Goal: Navigation & Orientation: Find specific page/section

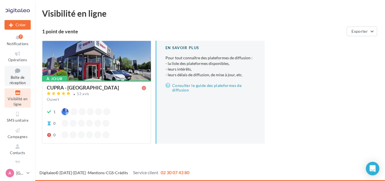
click at [23, 79] on span "Boîte de réception" at bounding box center [18, 80] width 16 height 10
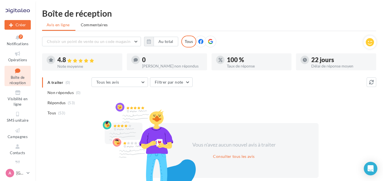
click at [35, 171] on div "A Avignon cupra_avignon" at bounding box center [17, 174] width 35 height 13
click at [30, 173] on link "A Avignon cupra_avignon" at bounding box center [18, 173] width 26 height 11
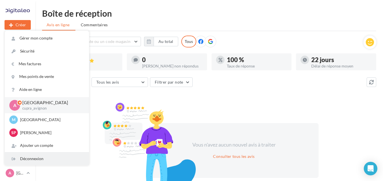
click at [25, 159] on div "Déconnexion" at bounding box center [47, 158] width 84 height 13
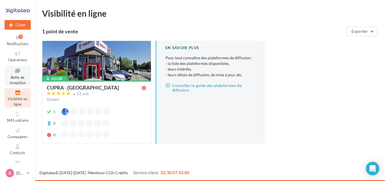
click at [19, 75] on link "Boîte de réception" at bounding box center [18, 76] width 26 height 21
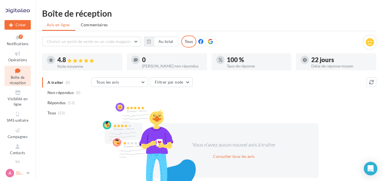
click at [28, 172] on icon at bounding box center [28, 172] width 3 height 5
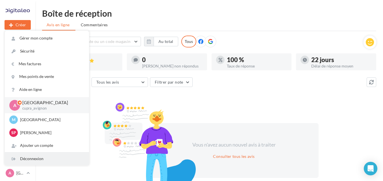
click at [29, 161] on div "Déconnexion" at bounding box center [47, 158] width 84 height 13
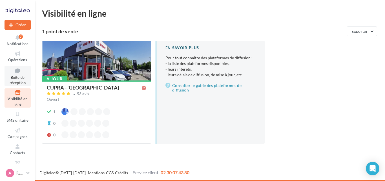
click at [16, 80] on span "Boîte de réception" at bounding box center [18, 80] width 16 height 10
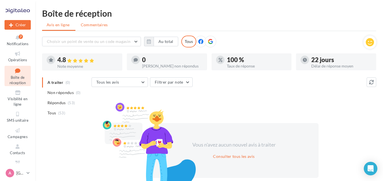
click at [93, 24] on span "Commentaires" at bounding box center [94, 25] width 27 height 6
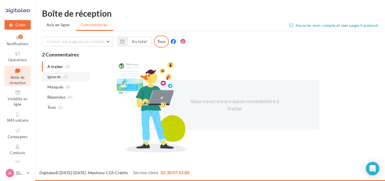
click at [52, 78] on span "Ignorés" at bounding box center [54, 77] width 14 height 6
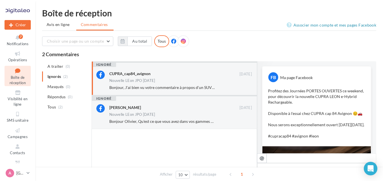
scroll to position [231, 0]
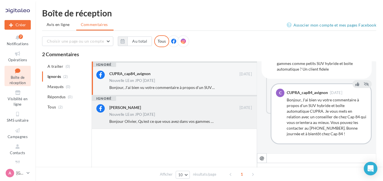
click at [102, 106] on icon at bounding box center [100, 108] width 8 height 8
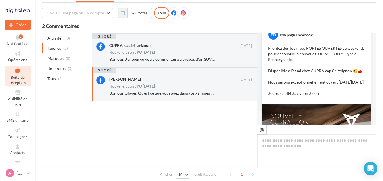
scroll to position [0, 0]
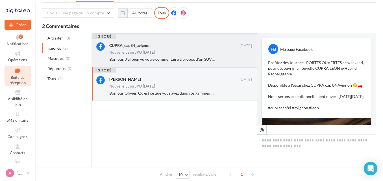
click at [204, 52] on div "Nouvelle LEon JPO oct 2024" at bounding box center [180, 53] width 142 height 5
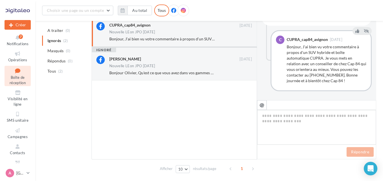
scroll to position [57, 0]
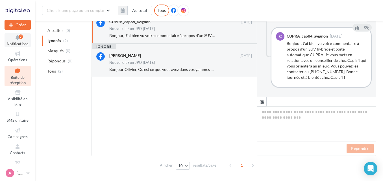
click at [15, 39] on icon at bounding box center [17, 37] width 23 height 6
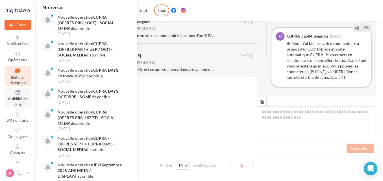
click at [19, 100] on span "Visibilité en ligne" at bounding box center [18, 102] width 20 height 10
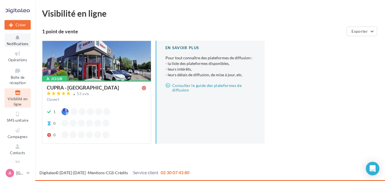
click at [21, 43] on span "Notifications" at bounding box center [18, 43] width 22 height 5
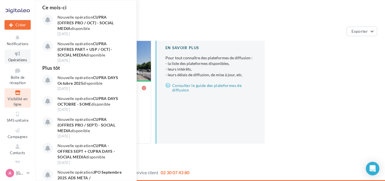
click at [22, 56] on icon at bounding box center [17, 54] width 23 height 6
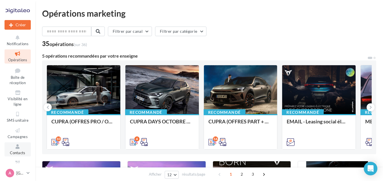
click at [20, 155] on span "Contacts" at bounding box center [18, 152] width 16 height 5
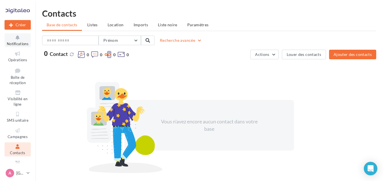
click at [17, 38] on icon at bounding box center [17, 37] width 23 height 6
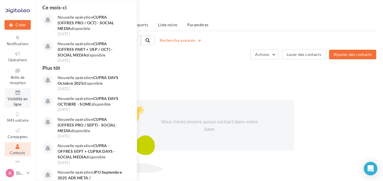
click at [21, 100] on span "Visibilité en ligne" at bounding box center [18, 102] width 20 height 10
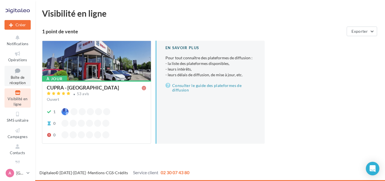
click at [19, 81] on span "Boîte de réception" at bounding box center [18, 80] width 16 height 10
